Goal: Information Seeking & Learning: Understand process/instructions

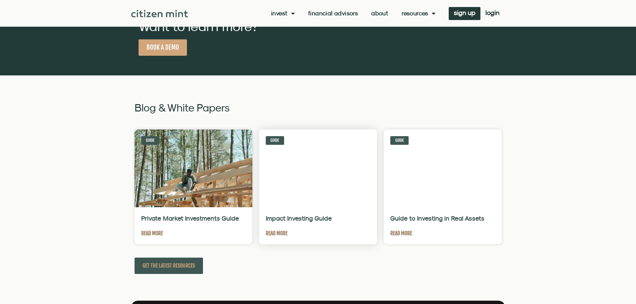
scroll to position [1369, 0]
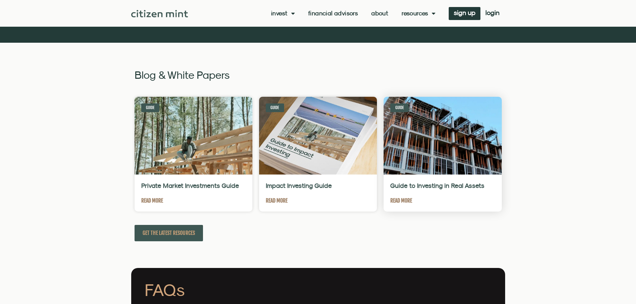
click at [401, 201] on link "Read More" at bounding box center [401, 201] width 22 height 8
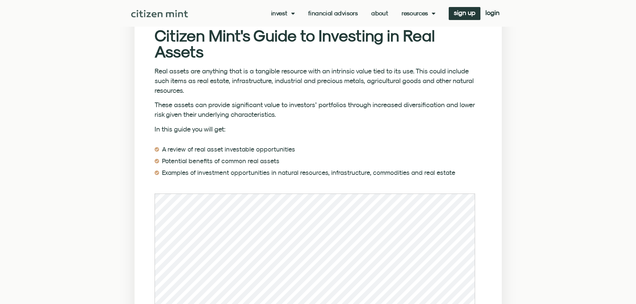
scroll to position [200, 0]
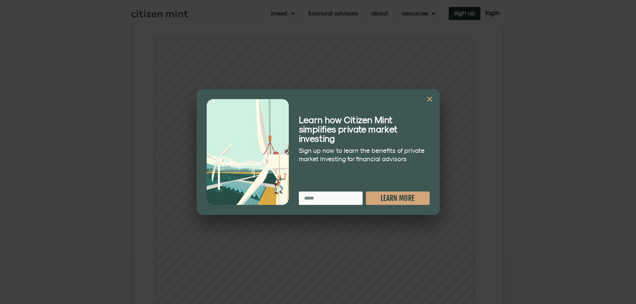
click at [429, 99] on icon "Close" at bounding box center [429, 99] width 7 height 7
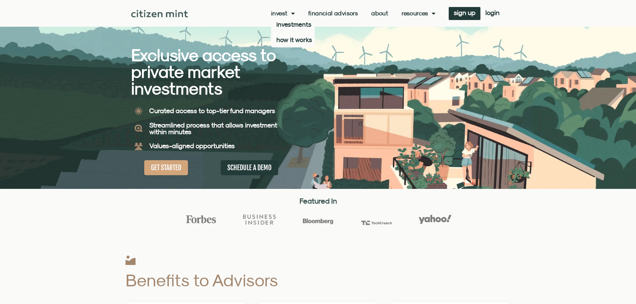
click at [290, 13] on span "Menu" at bounding box center [291, 13] width 7 height 13
click at [294, 40] on link "how it works" at bounding box center [293, 39] width 44 height 15
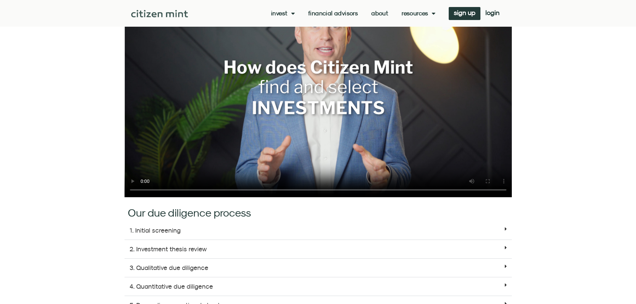
scroll to position [501, 0]
